Goal: Information Seeking & Learning: Learn about a topic

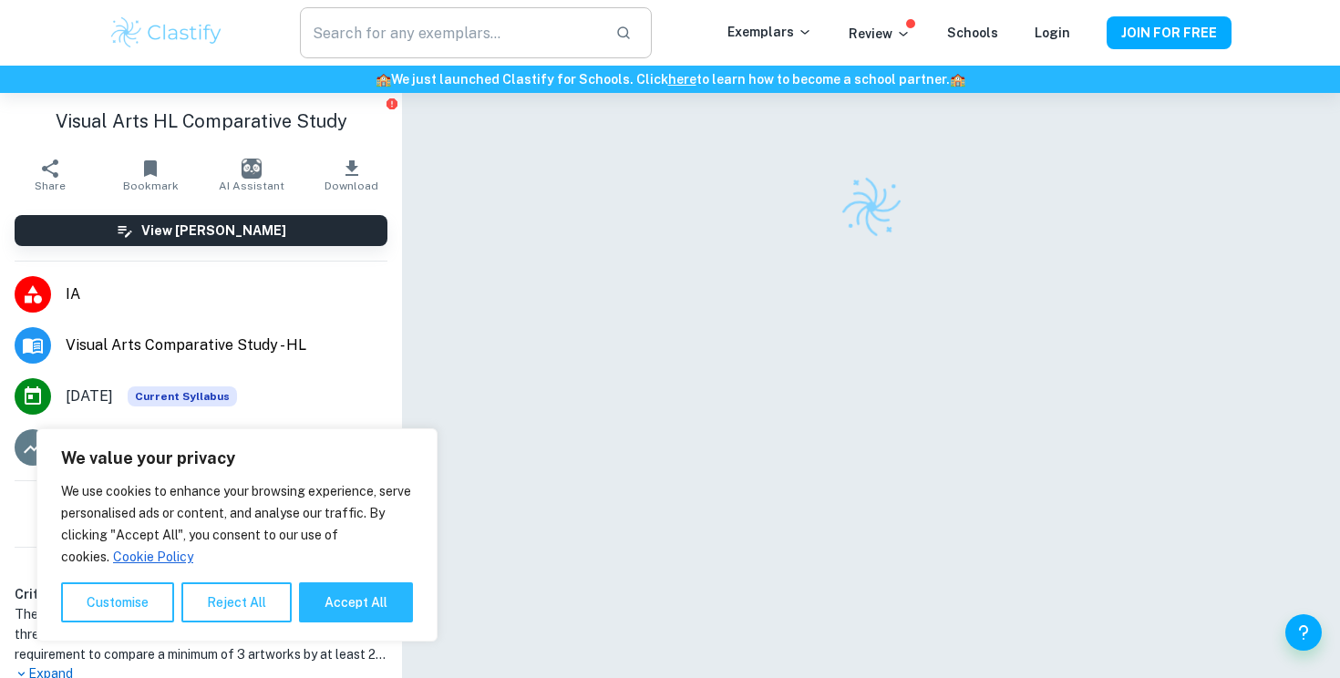
click at [399, 27] on input "text" at bounding box center [450, 32] width 301 height 51
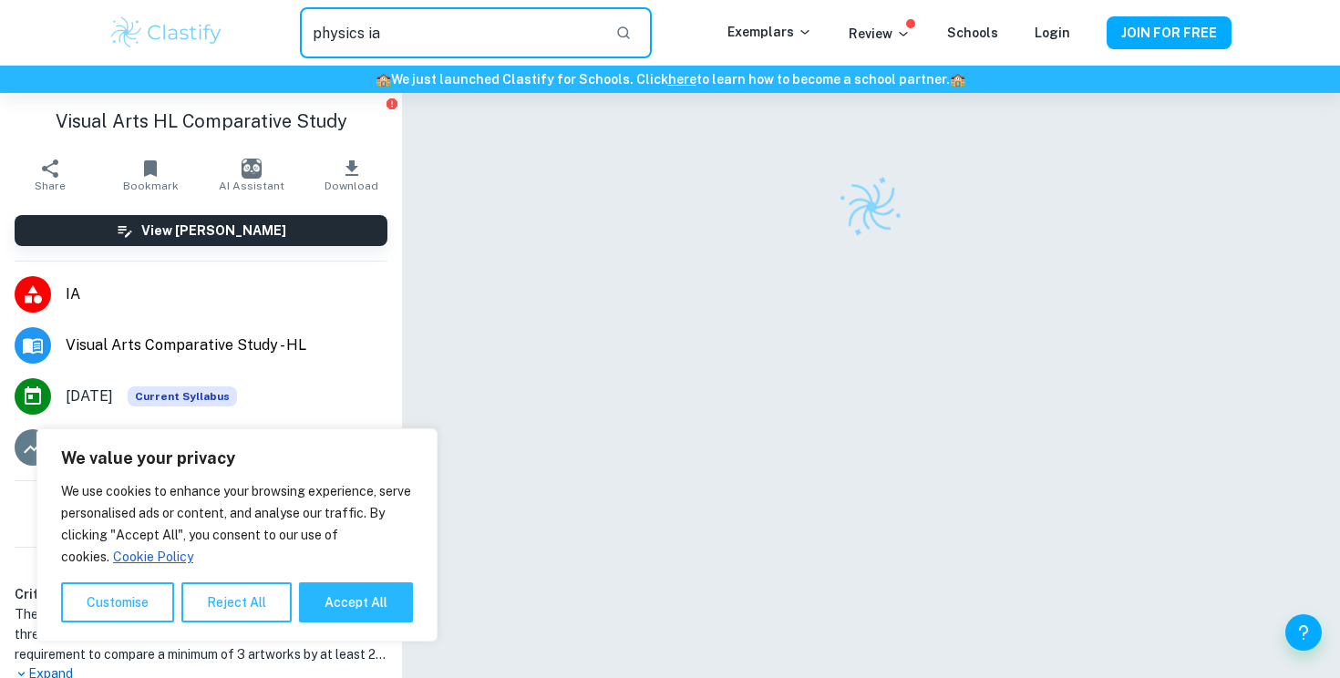
type input "physics ia"
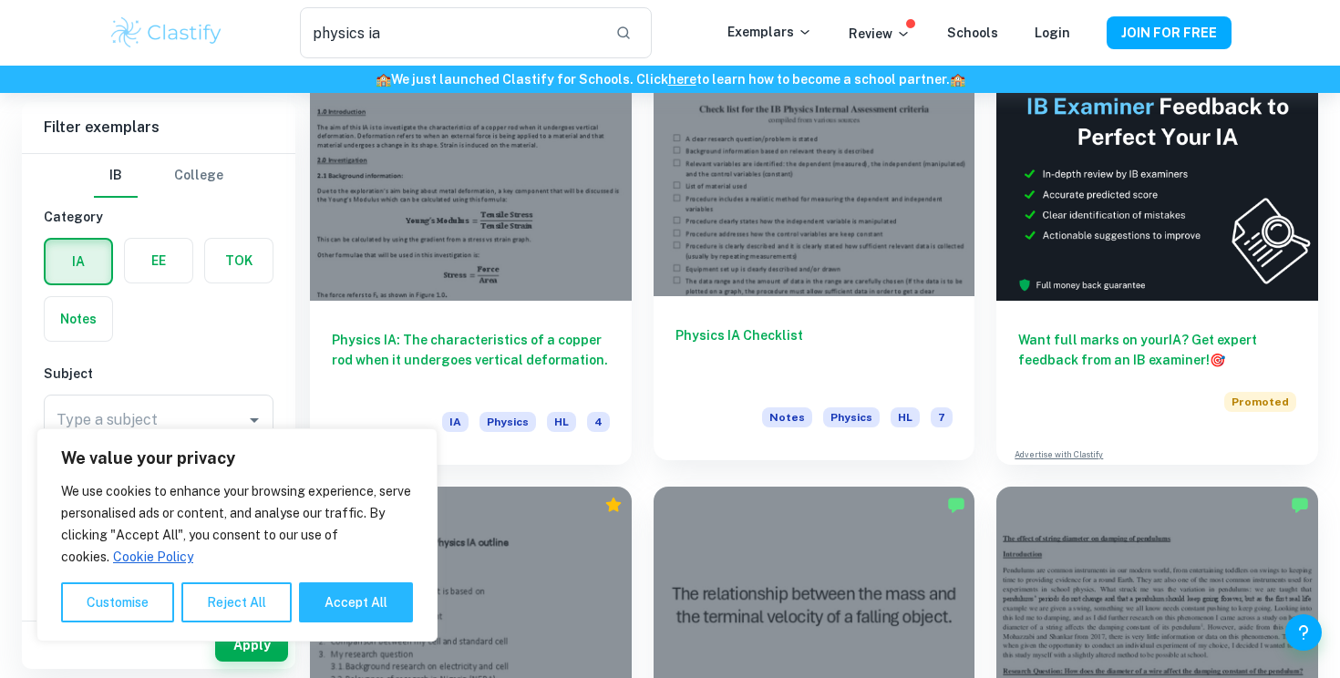
scroll to position [191, 0]
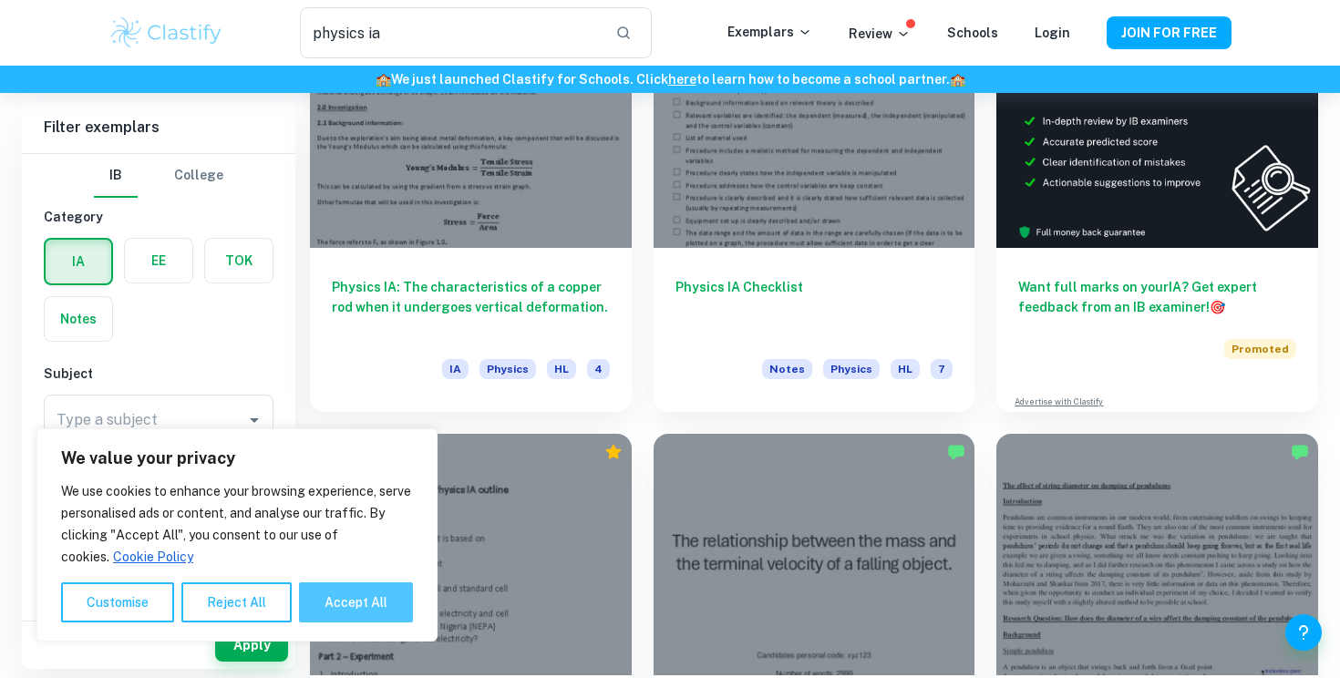
click at [343, 615] on button "Accept All" at bounding box center [356, 603] width 114 height 40
checkbox input "true"
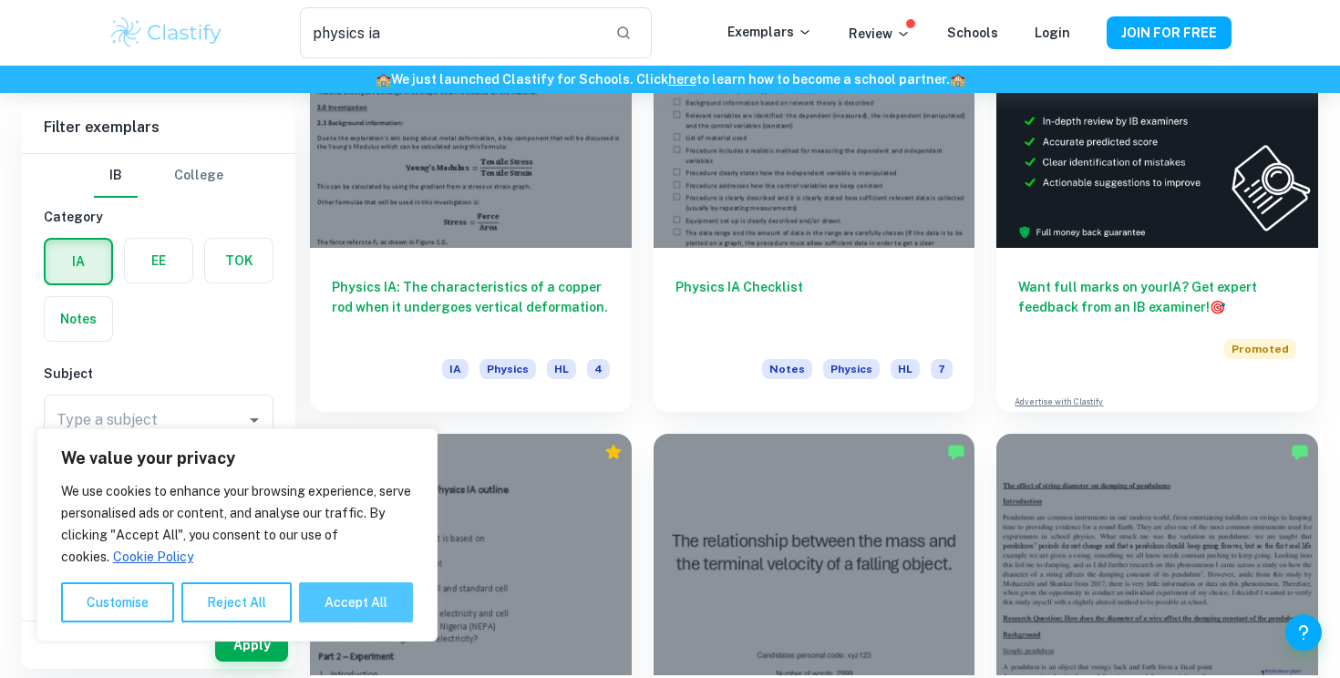
checkbox input "true"
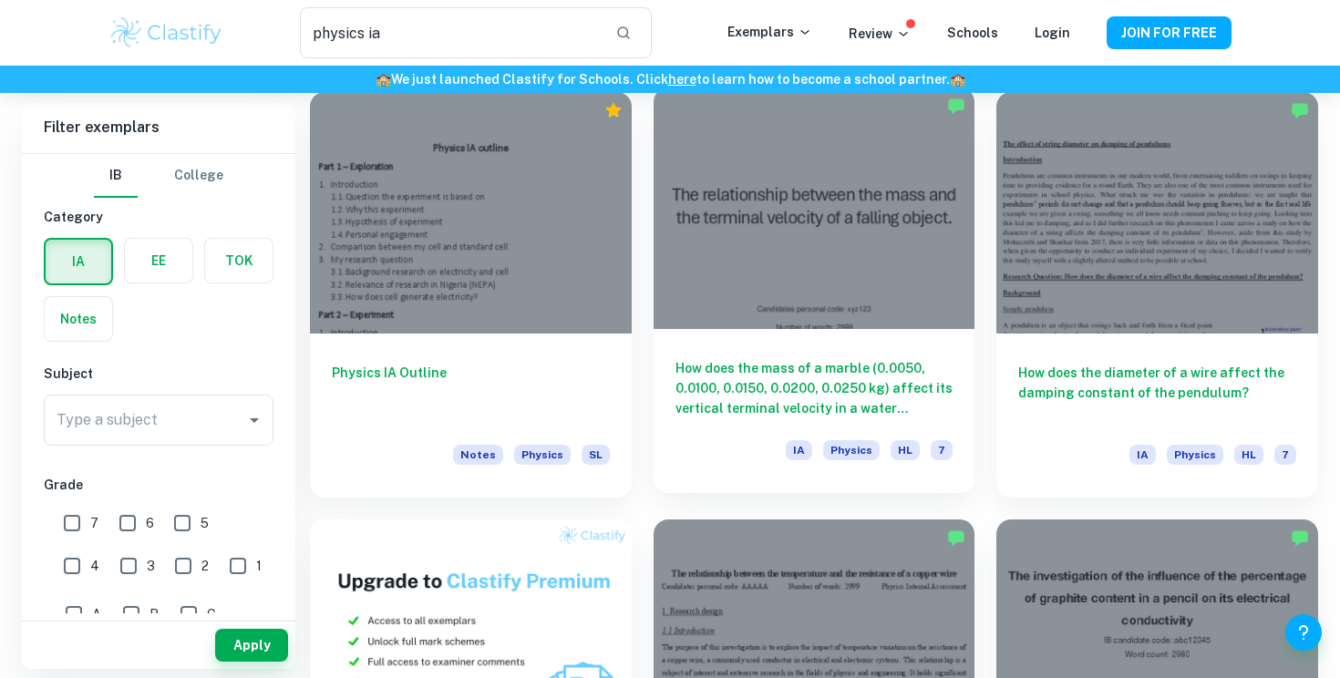
scroll to position [537, 0]
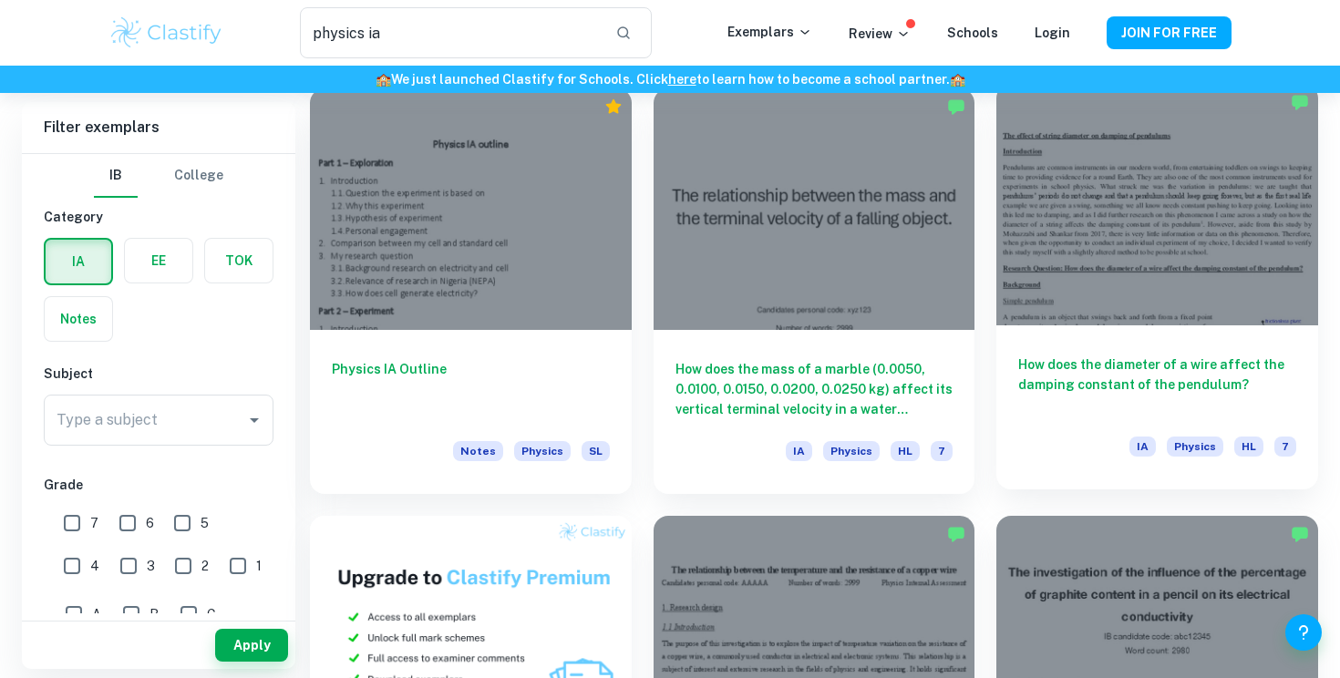
click at [1049, 367] on h6 "How does the diameter of a wire affect the damping constant of the pendulum?" at bounding box center [1158, 385] width 278 height 60
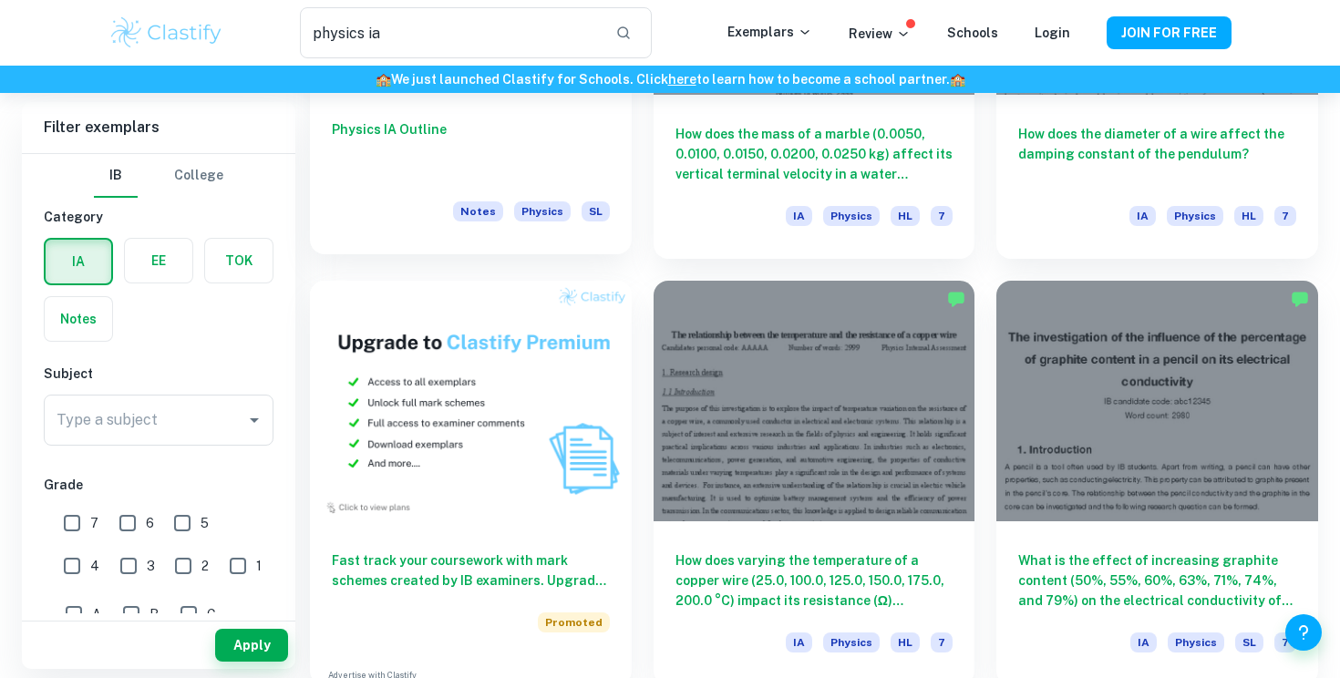
scroll to position [794, 0]
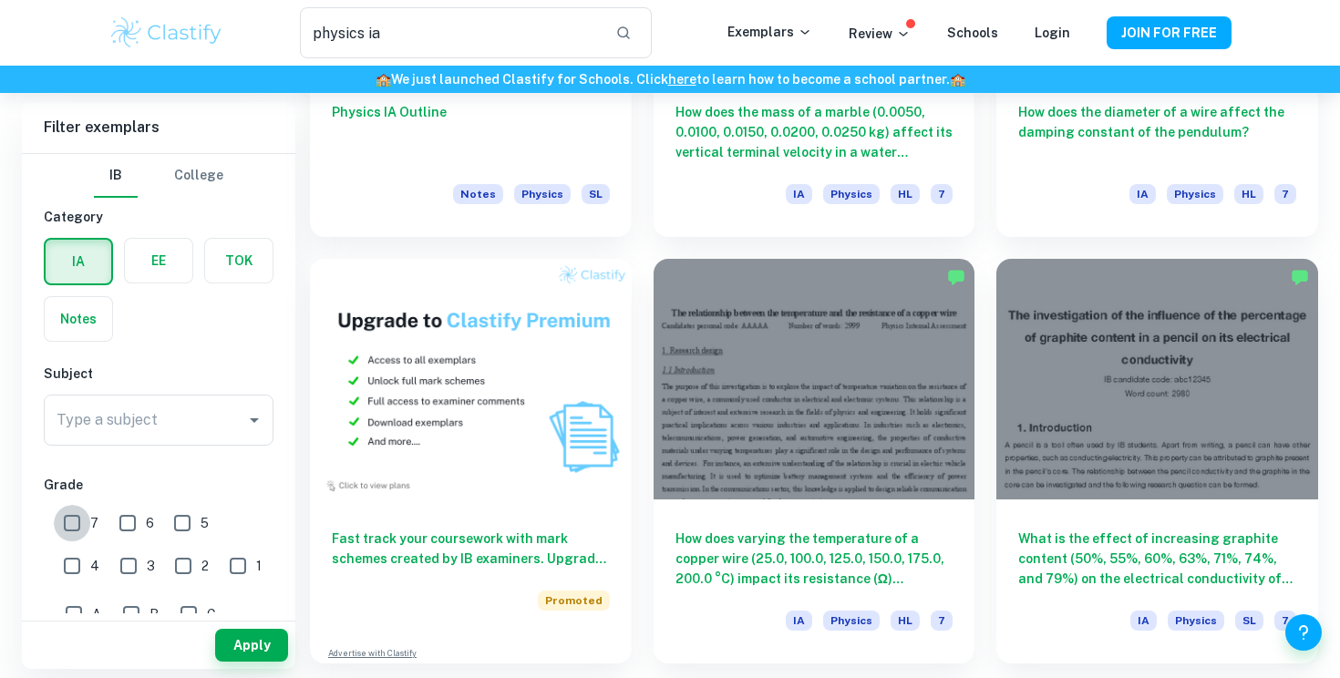
click at [67, 517] on input "7" at bounding box center [72, 523] width 36 height 36
checkbox input "true"
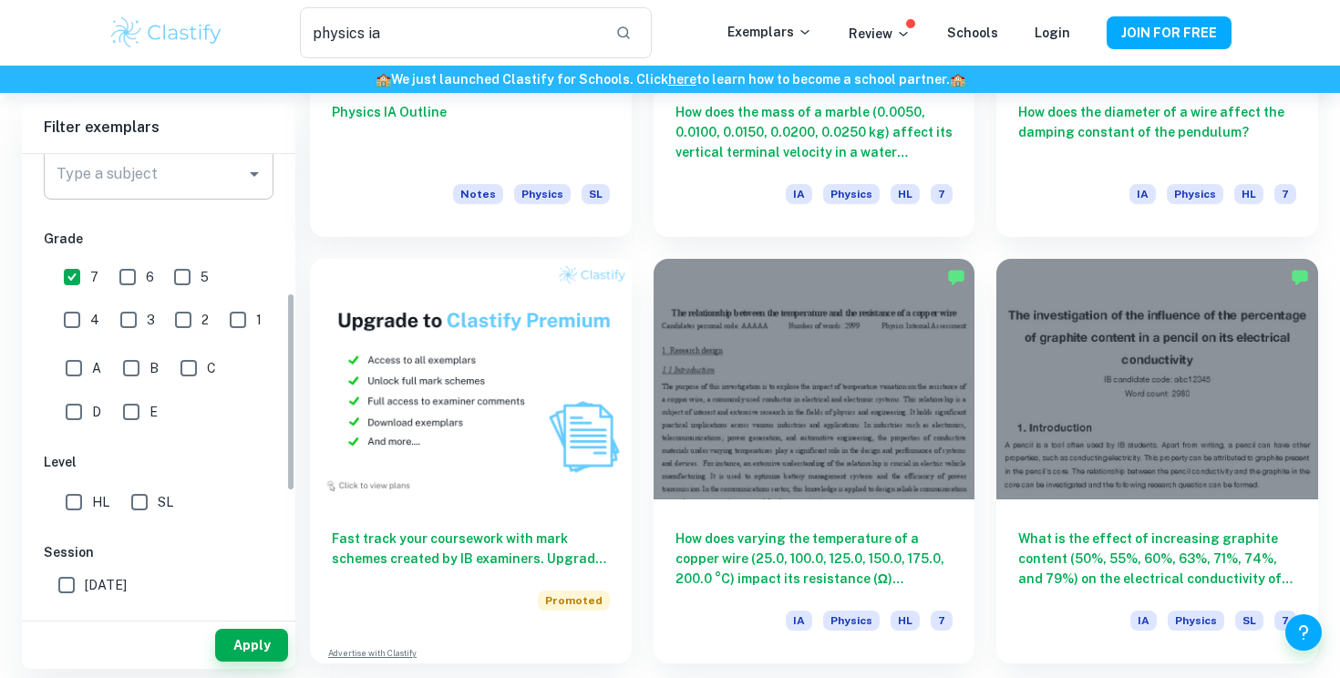
scroll to position [433, 0]
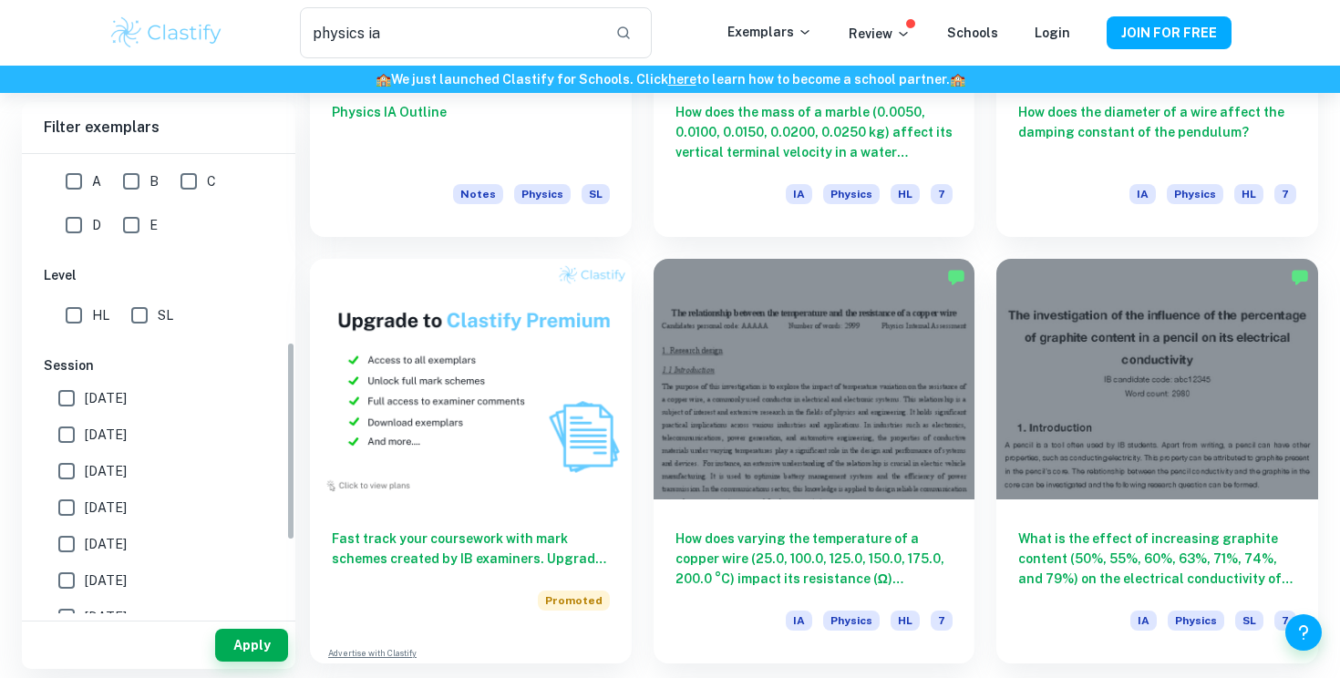
click at [91, 303] on input "HL" at bounding box center [74, 315] width 36 height 36
checkbox input "true"
click at [243, 645] on button "Apply" at bounding box center [251, 645] width 73 height 33
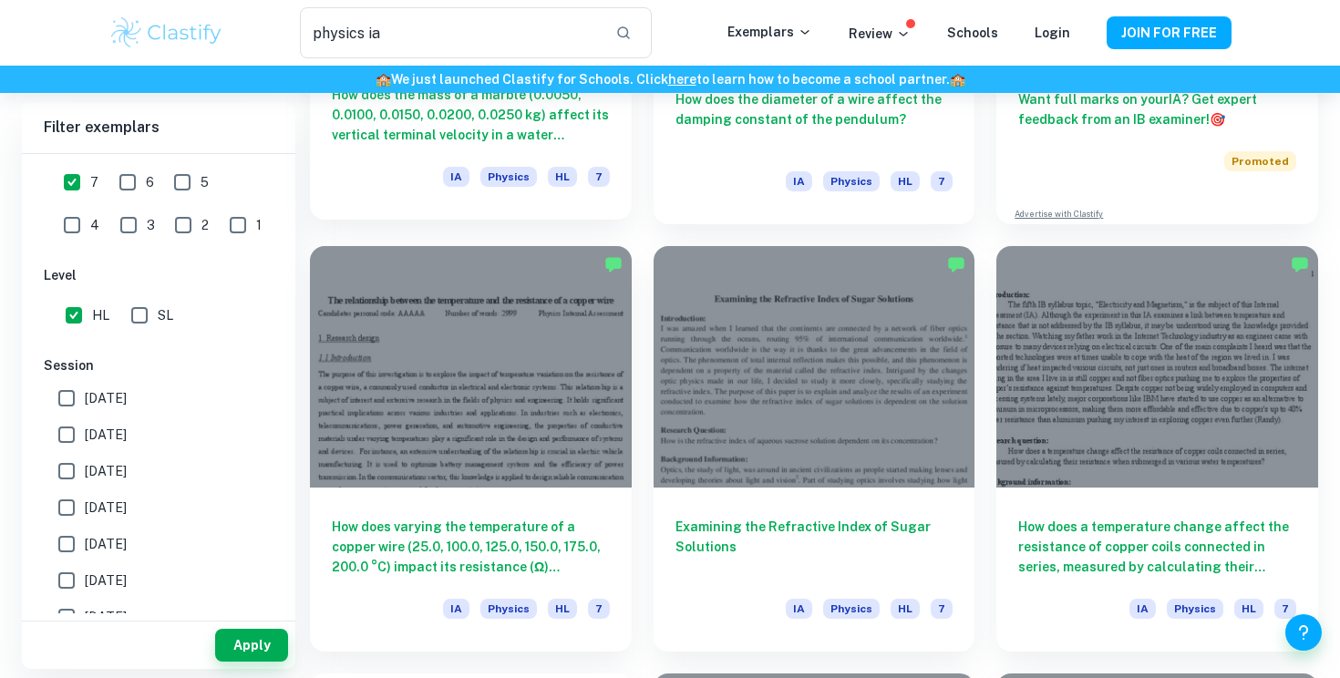
scroll to position [382, 0]
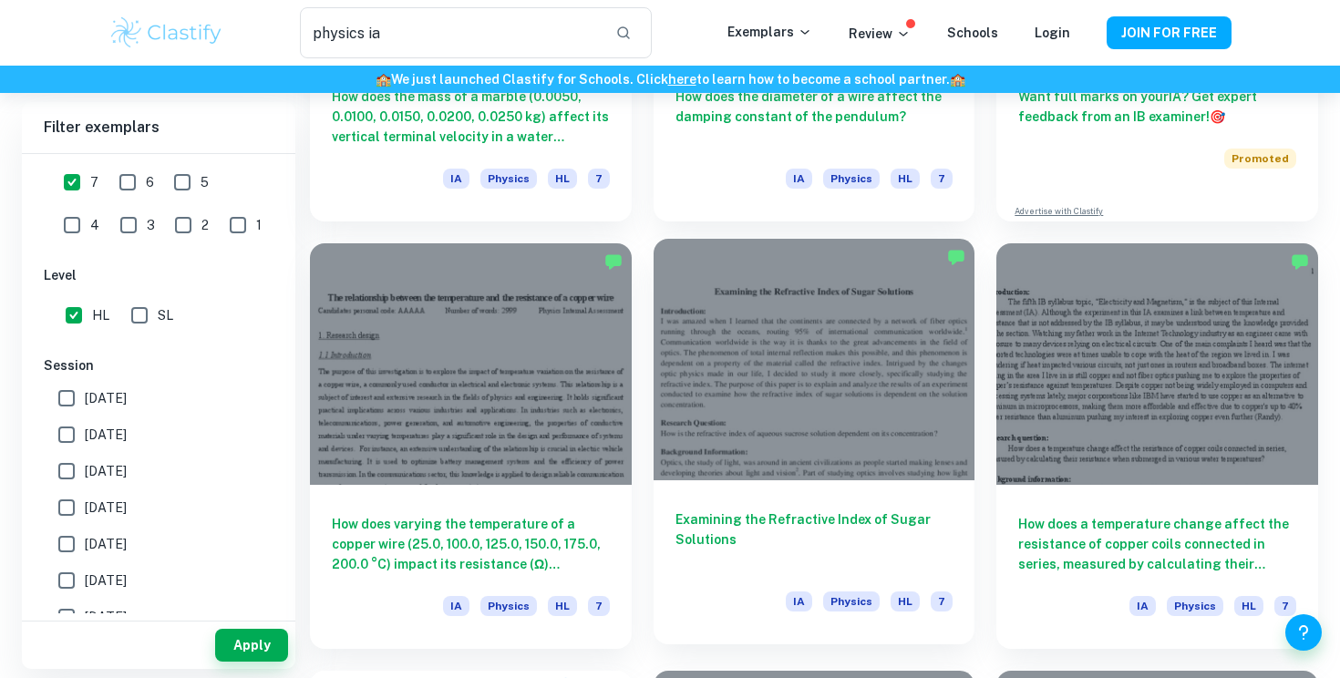
click at [786, 538] on h6 "Examining the Refractive Index of Sugar Solutions" at bounding box center [815, 540] width 278 height 60
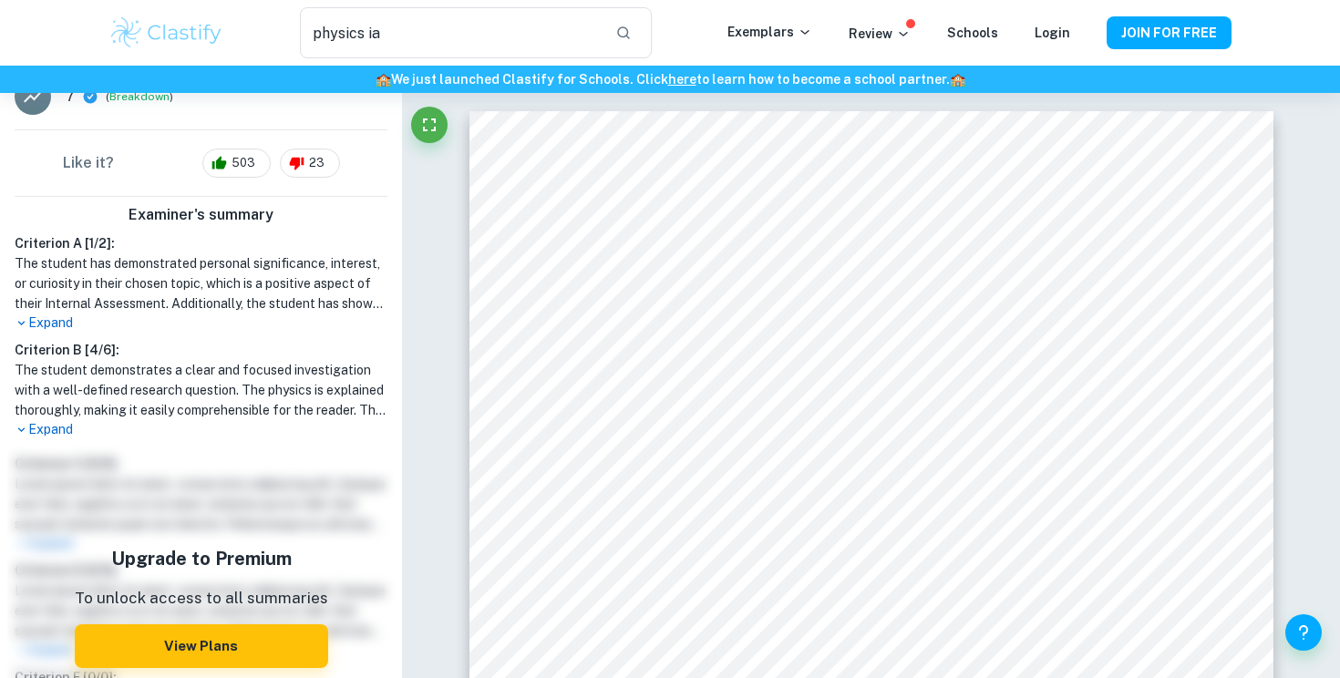
scroll to position [465, 0]
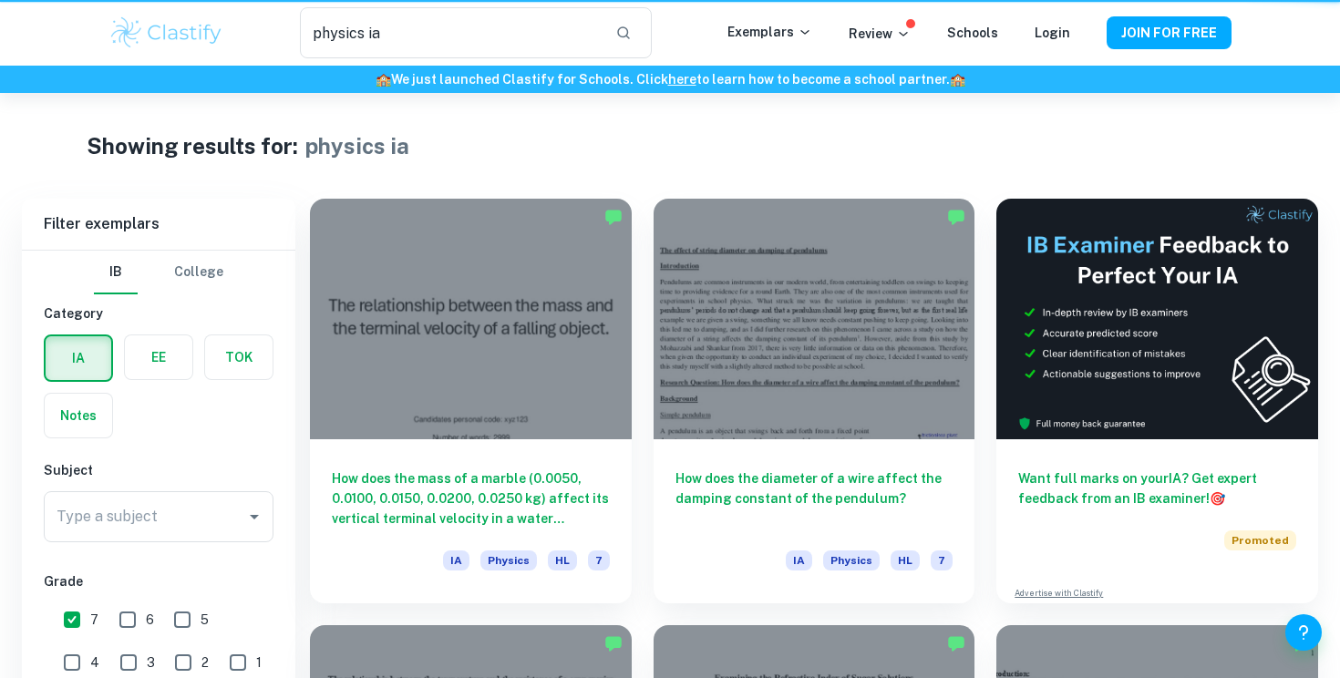
scroll to position [382, 0]
